Goal: Information Seeking & Learning: Understand process/instructions

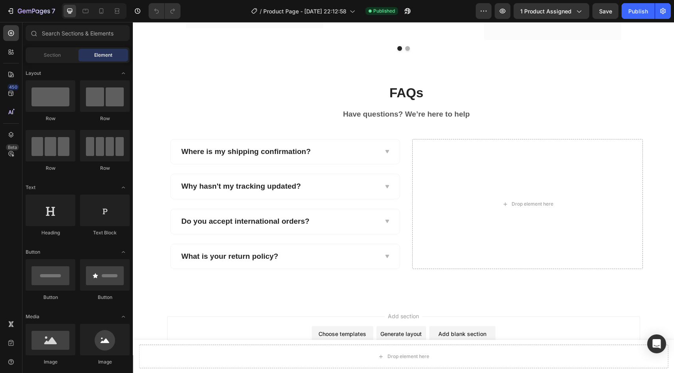
scroll to position [971, 0]
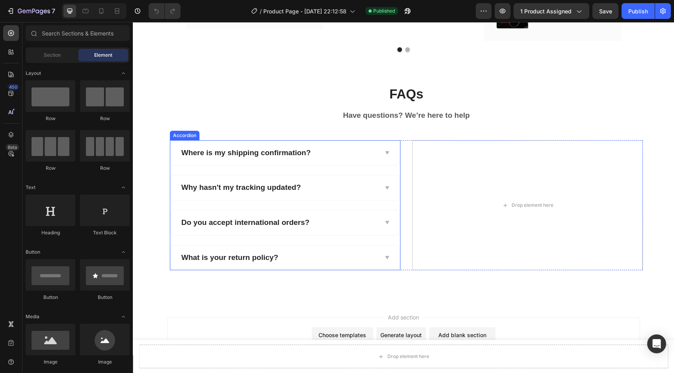
click at [368, 159] on div "Where is my shipping confirmation?" at bounding box center [285, 153] width 229 height 25
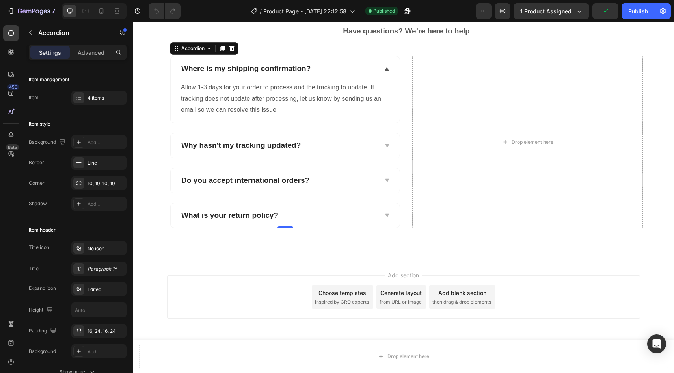
click at [315, 152] on div "Why hasn't my tracking updated?" at bounding box center [278, 145] width 197 height 12
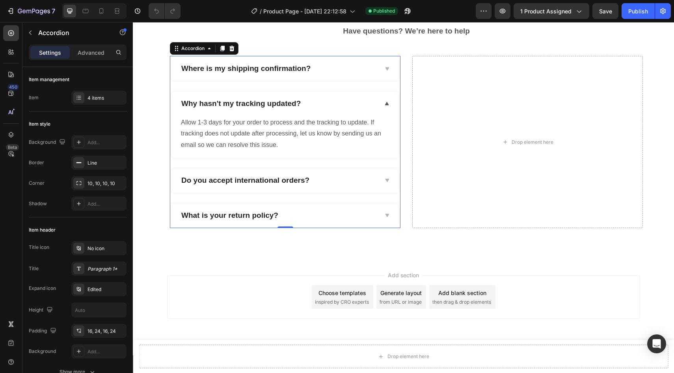
click at [323, 187] on div "Do you accept international orders?" at bounding box center [278, 181] width 197 height 12
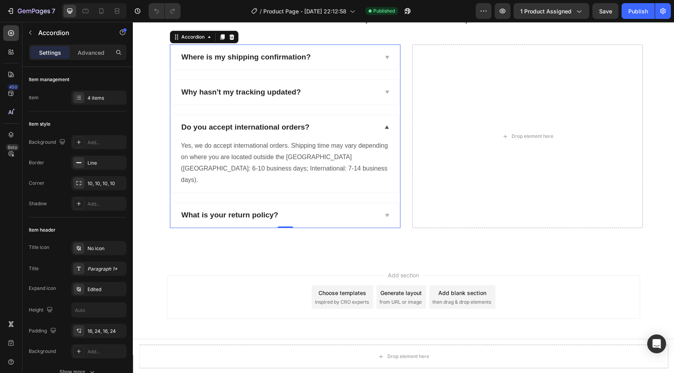
click at [307, 221] on div "What is your return policy?" at bounding box center [278, 215] width 197 height 12
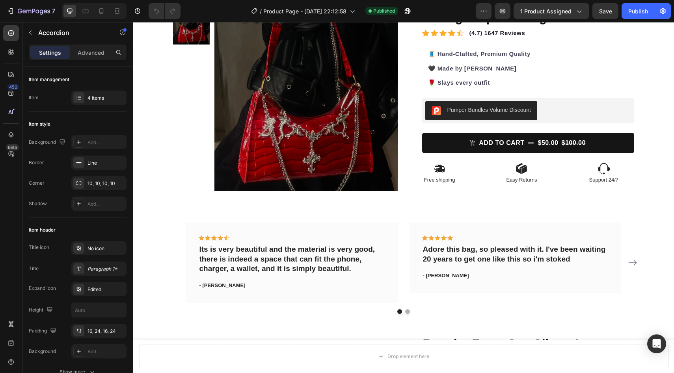
scroll to position [43, 0]
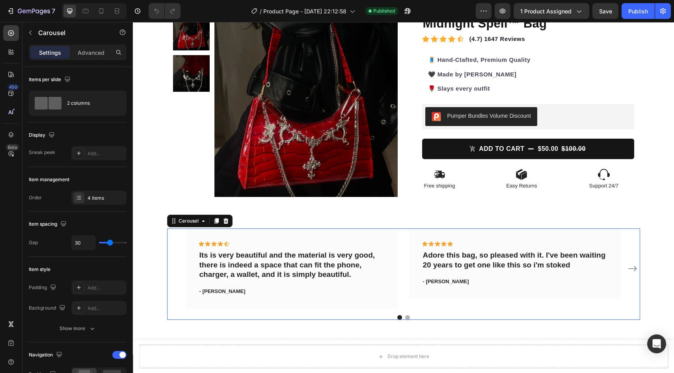
click at [633, 269] on icon "Carousel Next Arrow" at bounding box center [632, 268] width 9 height 9
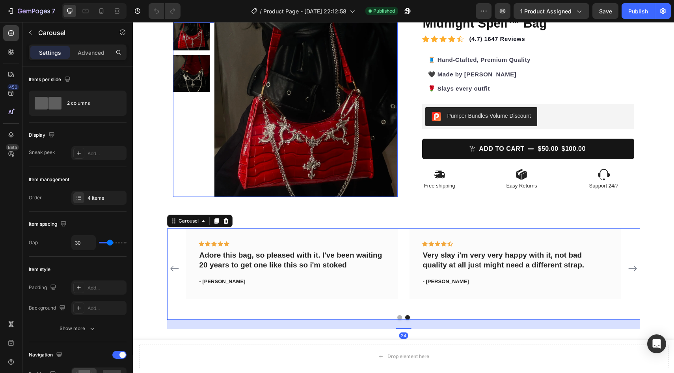
scroll to position [0, 0]
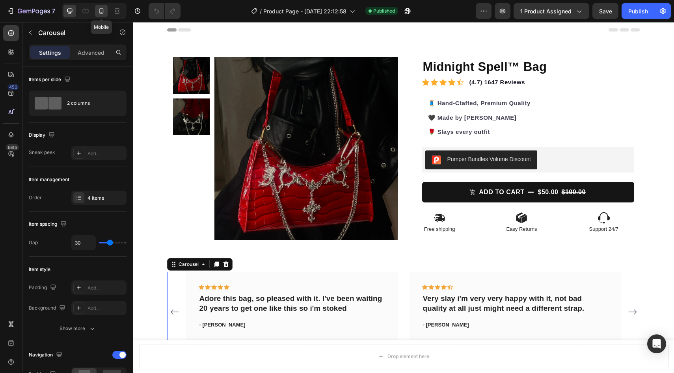
click at [99, 10] on icon at bounding box center [101, 11] width 4 height 6
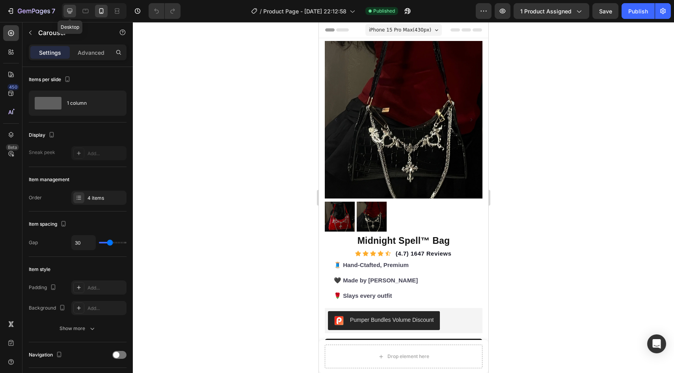
click at [72, 12] on icon at bounding box center [70, 11] width 8 height 8
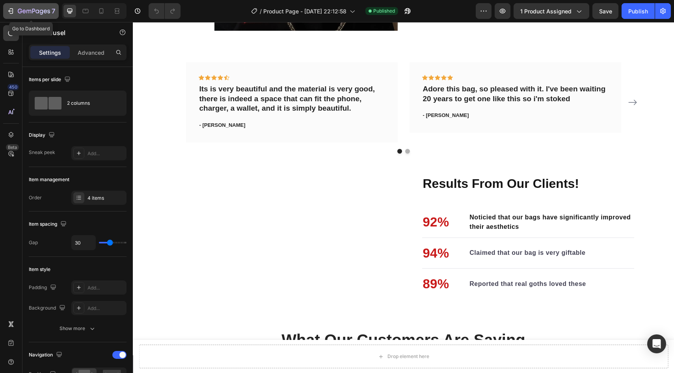
scroll to position [222, 0]
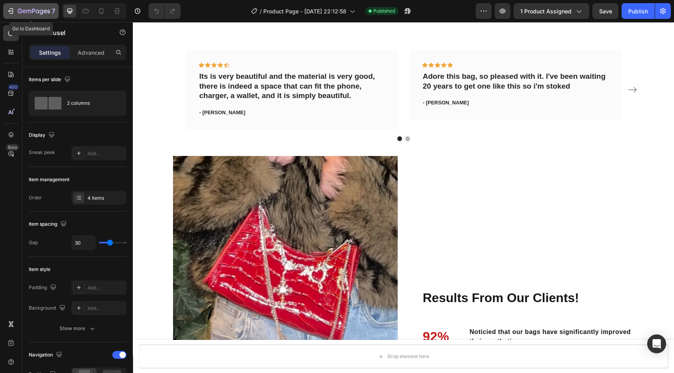
click at [16, 11] on div "7" at bounding box center [31, 10] width 48 height 9
